Goal: Information Seeking & Learning: Learn about a topic

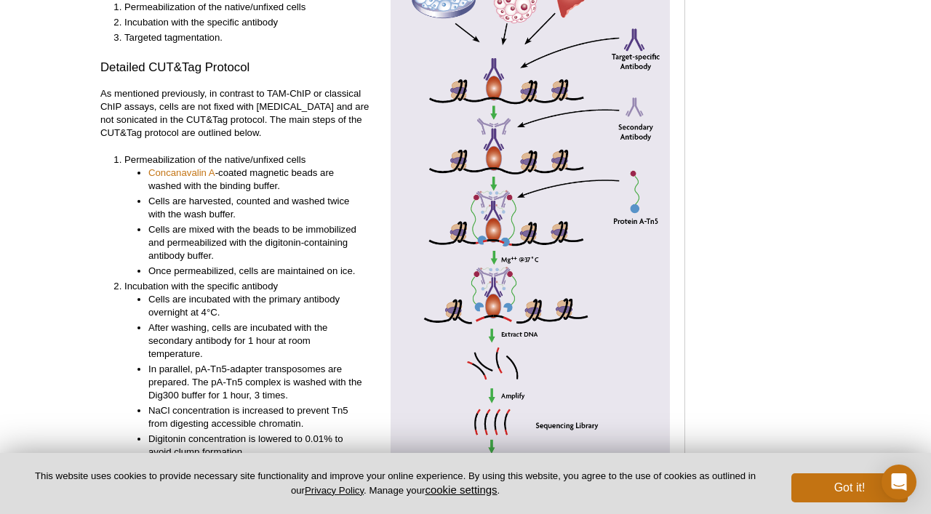
scroll to position [3187, 0]
